Goal: Browse casually

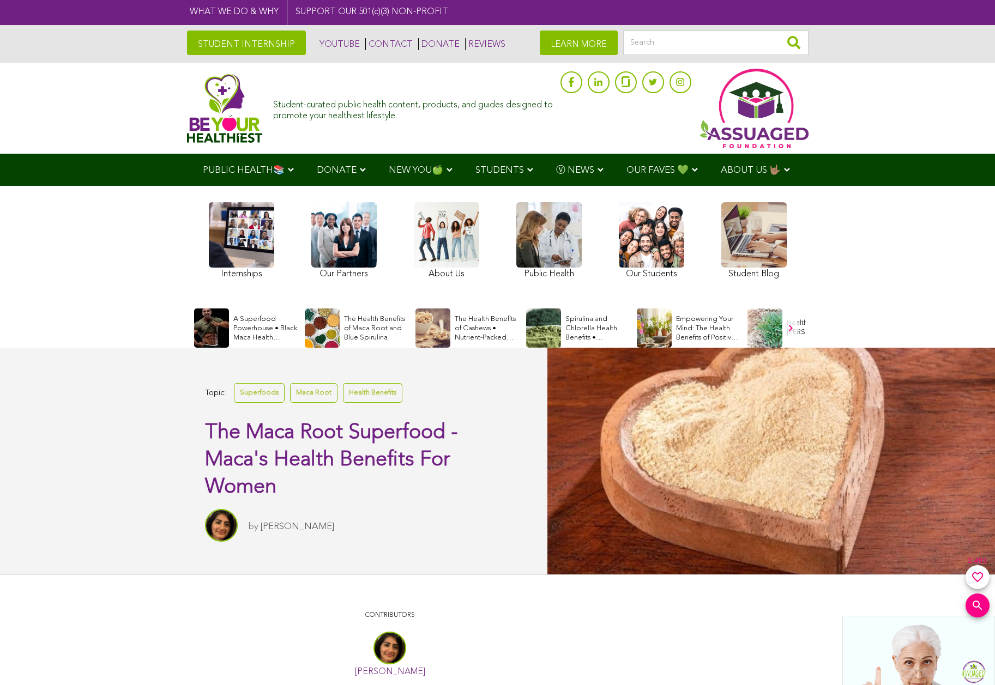
click at [344, 241] on link at bounding box center [343, 242] width 65 height 80
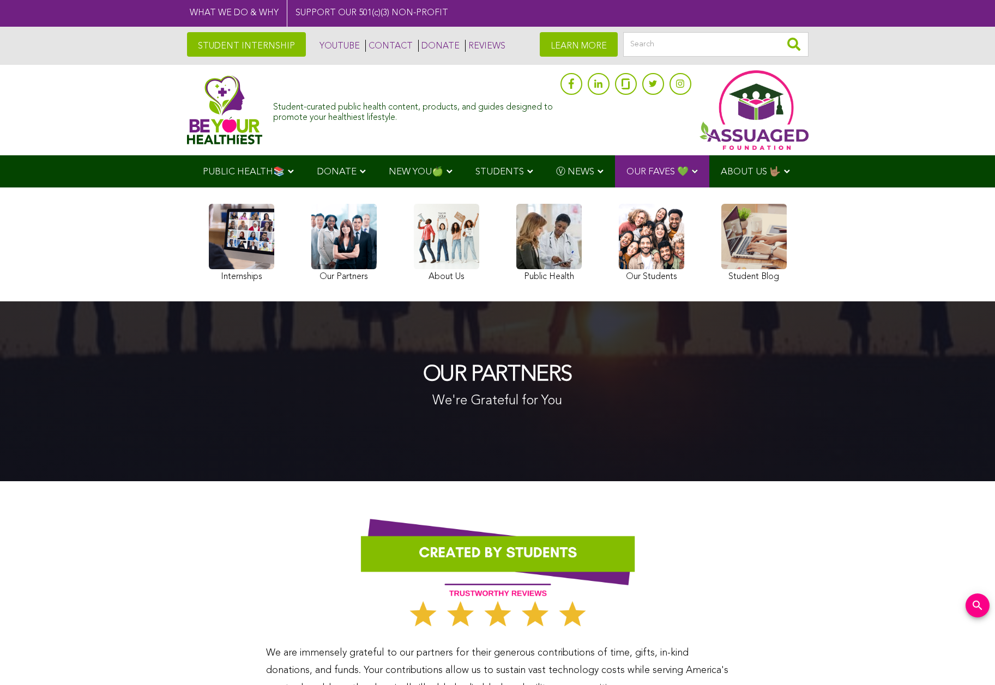
click at [344, 244] on link at bounding box center [343, 244] width 65 height 81
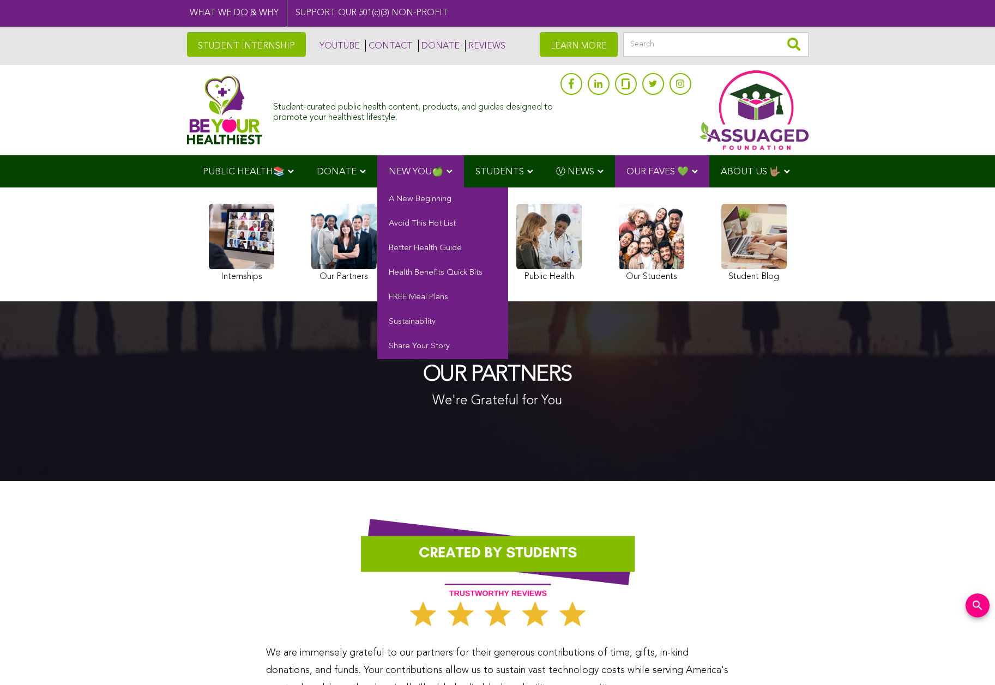
click at [419, 171] on span "NEW YOU🍏" at bounding box center [416, 171] width 55 height 9
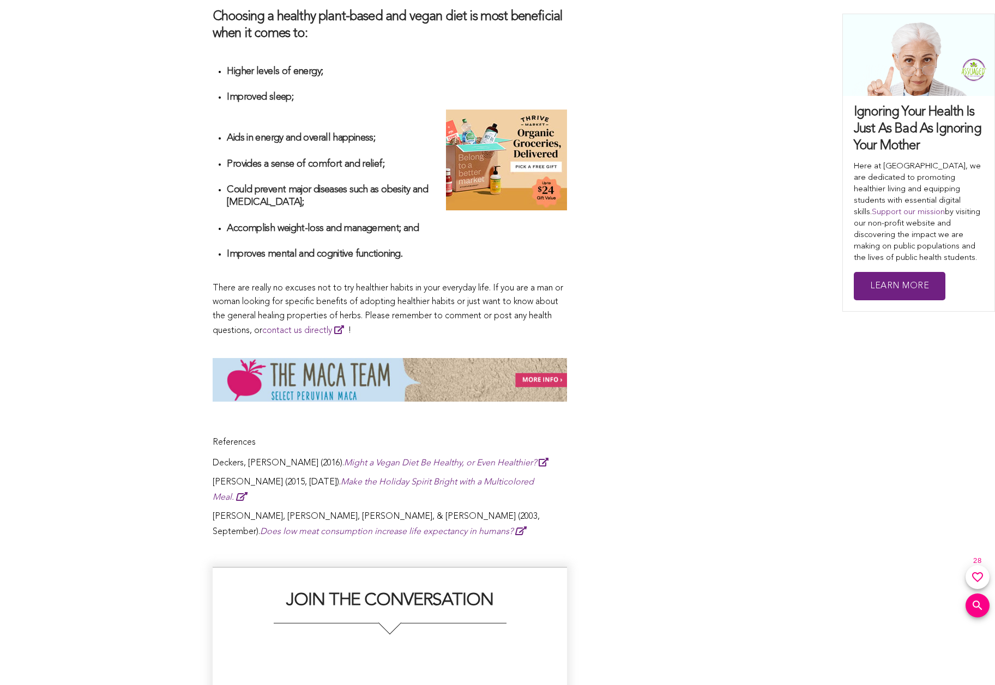
scroll to position [7705, 0]
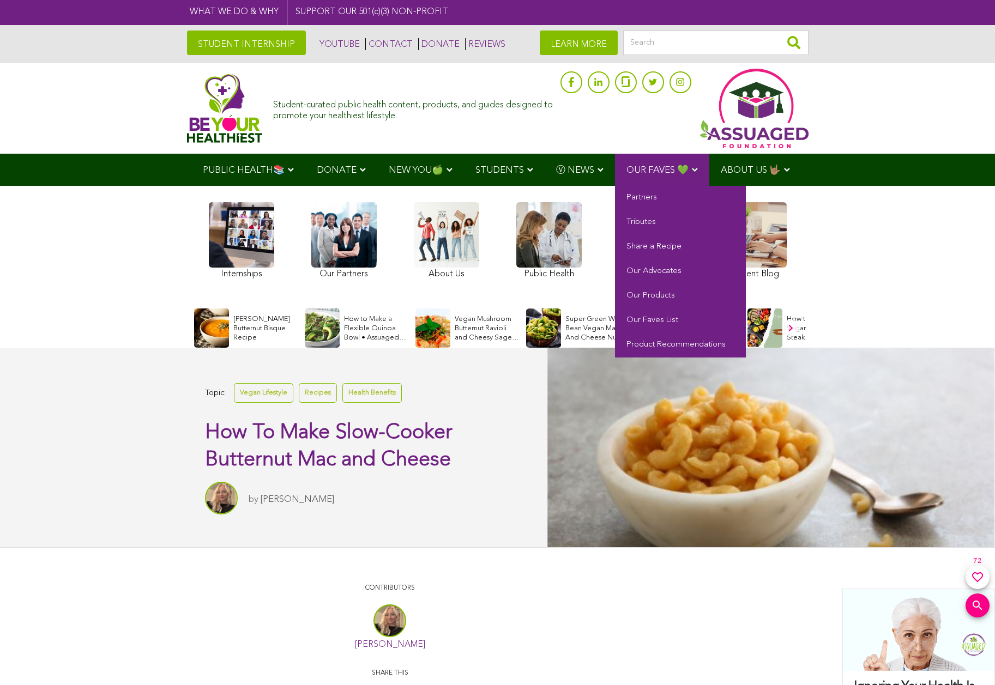
click at [660, 169] on span "OUR FAVES 💚" at bounding box center [658, 170] width 62 height 9
